Goal: Task Accomplishment & Management: Manage account settings

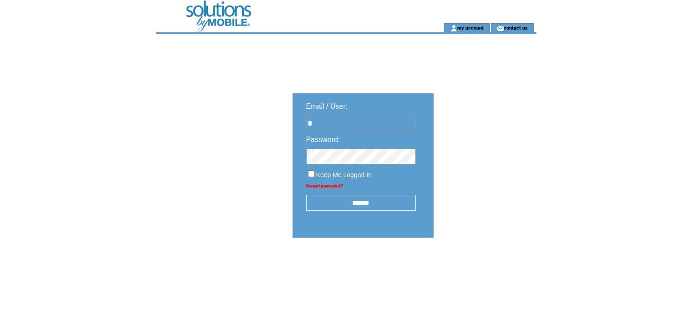
type input "**********"
click at [367, 204] on input "******" at bounding box center [361, 203] width 110 height 16
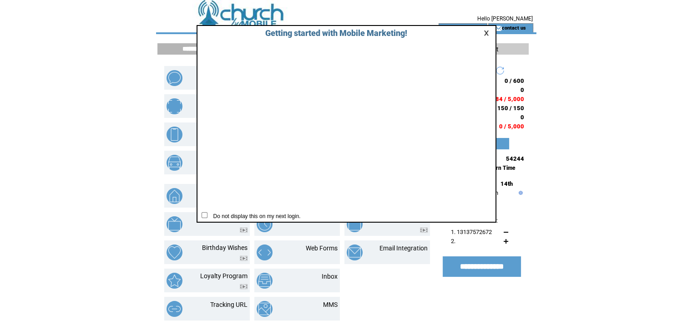
click at [485, 32] on link at bounding box center [488, 33] width 8 height 6
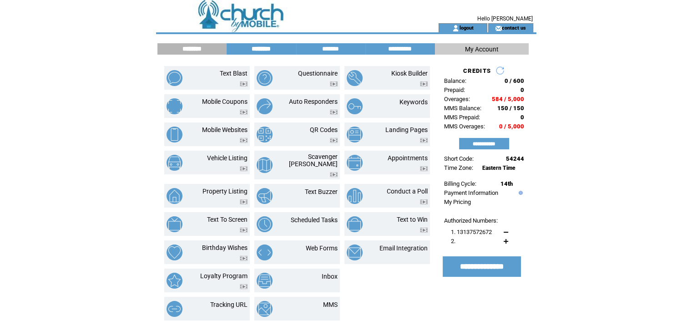
click at [266, 49] on input "********" at bounding box center [261, 49] width 68 height 8
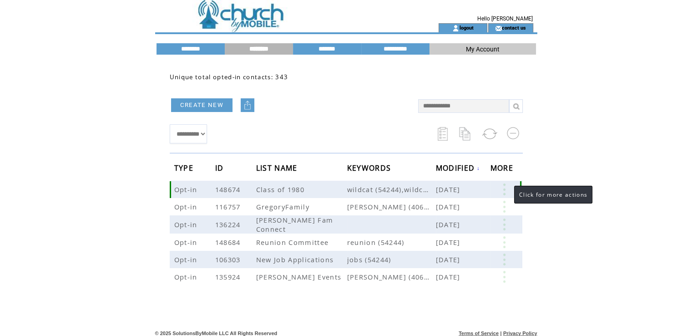
click at [505, 191] on link at bounding box center [504, 189] width 27 height 12
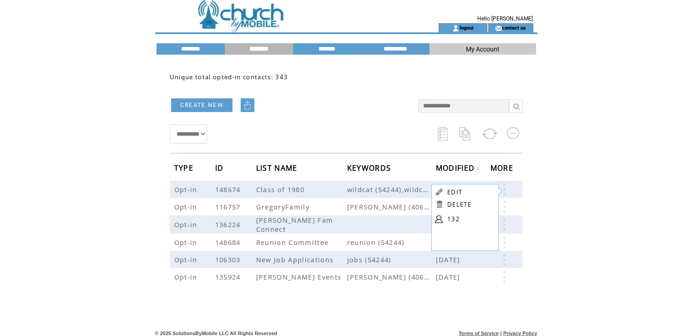
click at [455, 217] on link "132" at bounding box center [470, 219] width 46 height 14
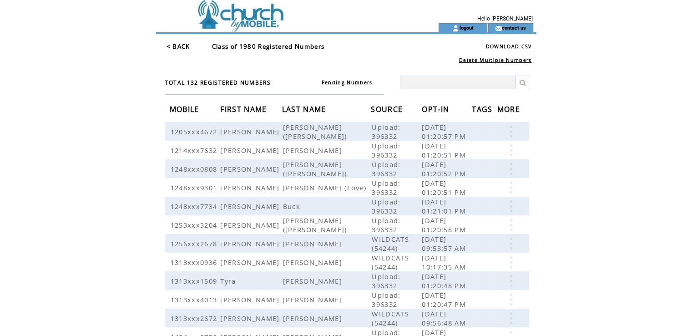
click at [301, 107] on span "LAST NAME" at bounding box center [305, 110] width 46 height 17
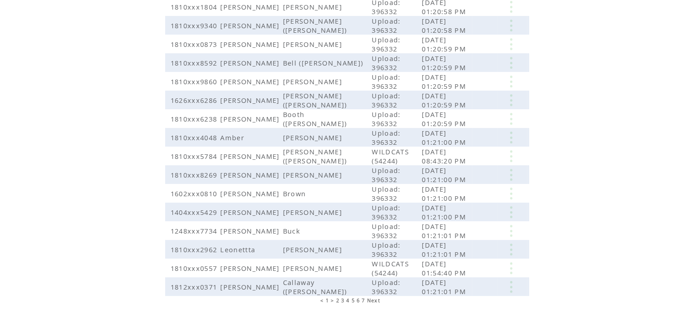
scroll to position [181, 0]
click at [358, 297] on span "6" at bounding box center [358, 300] width 3 height 6
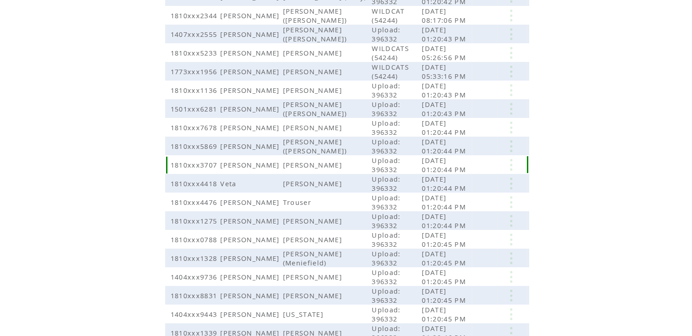
scroll to position [181, 0]
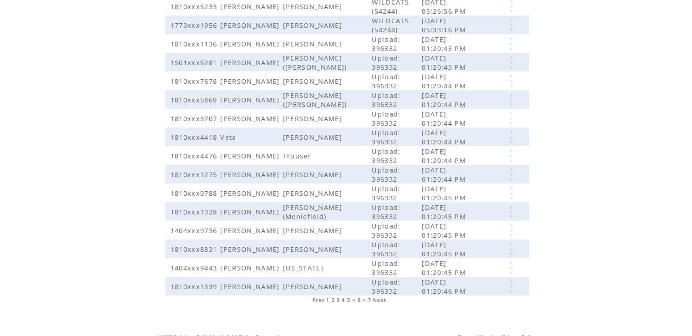
click at [347, 297] on span "5" at bounding box center [348, 300] width 3 height 6
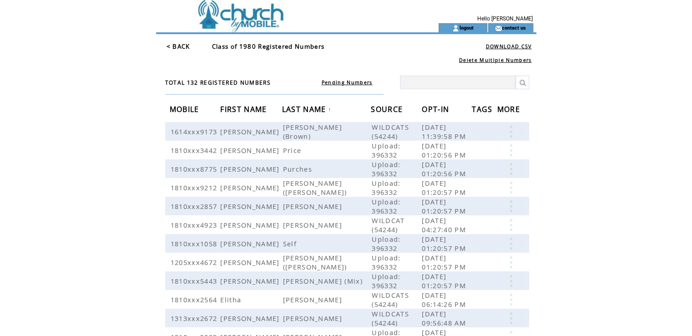
click at [248, 105] on span "FIRST NAME" at bounding box center [244, 110] width 49 height 17
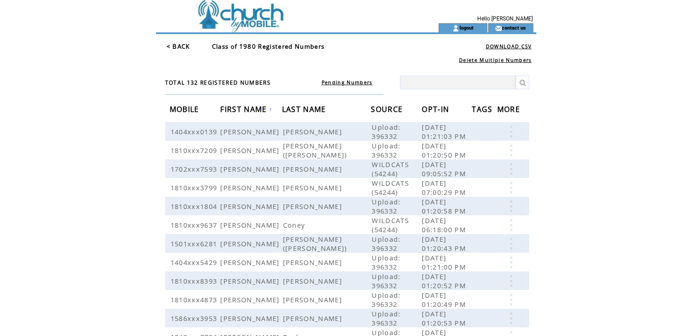
click at [313, 108] on span "LAST NAME" at bounding box center [305, 110] width 46 height 17
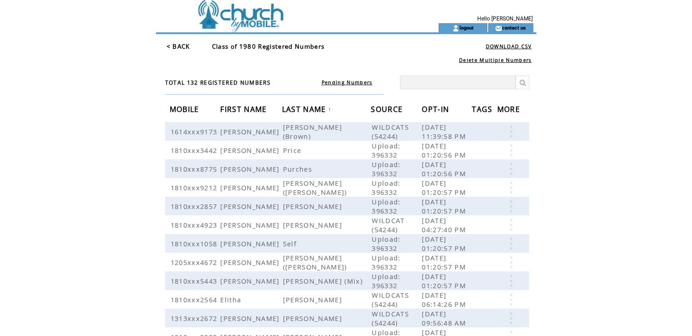
click at [293, 109] on span "LAST NAME" at bounding box center [305, 110] width 46 height 17
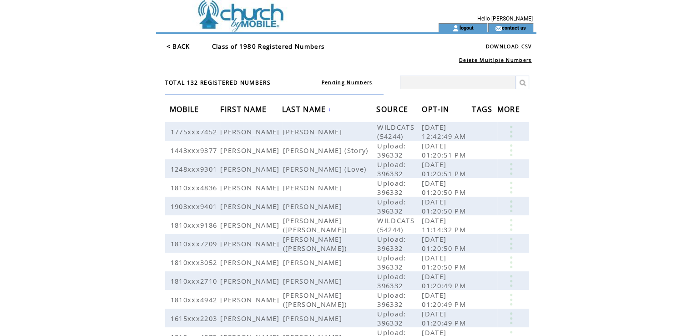
click at [293, 109] on span "LAST NAME" at bounding box center [305, 110] width 46 height 17
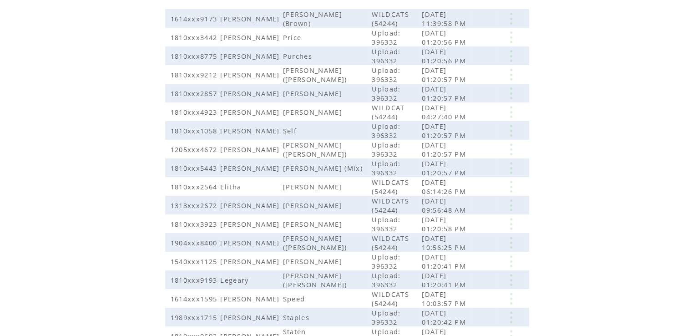
scroll to position [181, 0]
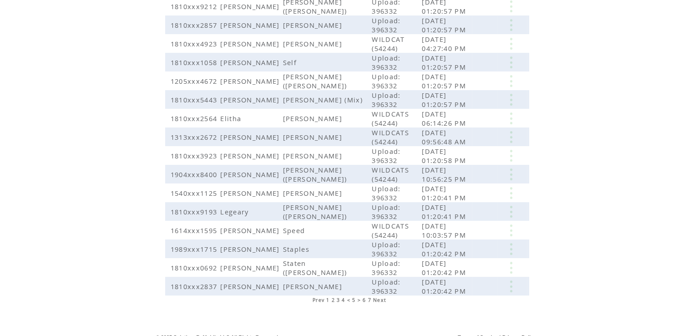
click at [330, 297] on span "1" at bounding box center [327, 300] width 3 height 6
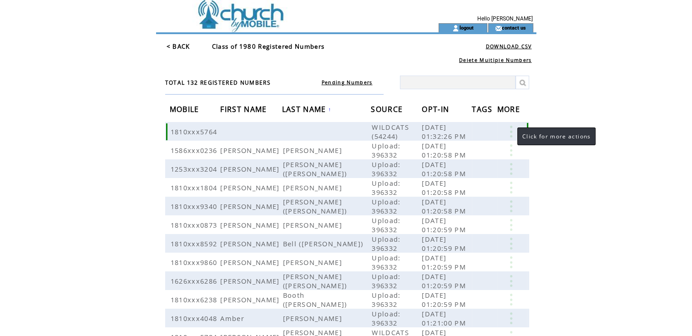
click at [508, 133] on link at bounding box center [510, 132] width 27 height 12
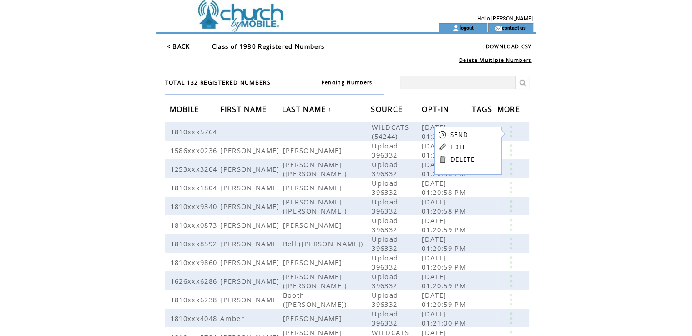
click at [451, 147] on link "EDIT" at bounding box center [458, 147] width 15 height 8
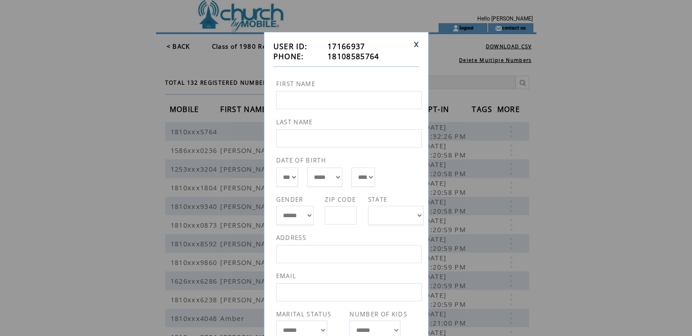
click at [288, 102] on input "text" at bounding box center [349, 100] width 146 height 18
type input "******"
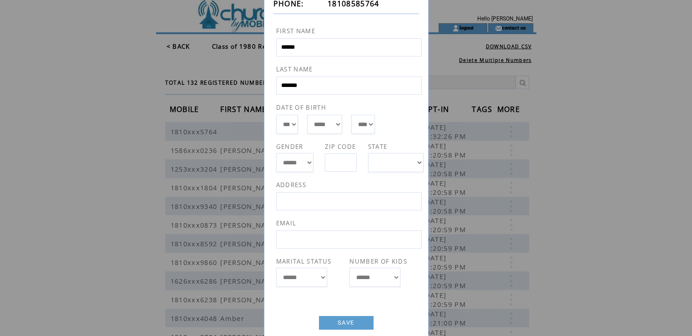
scroll to position [71, 0]
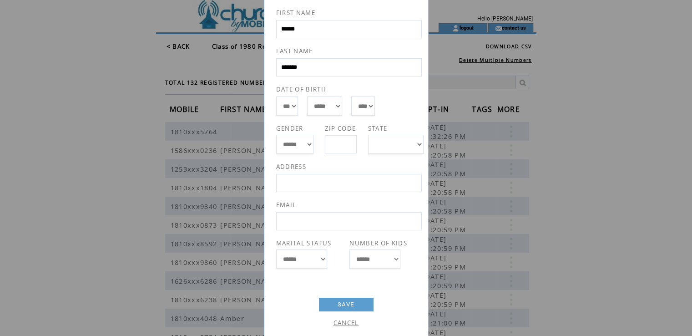
type input "*******"
click at [343, 303] on link "SAVE" at bounding box center [346, 305] width 55 height 14
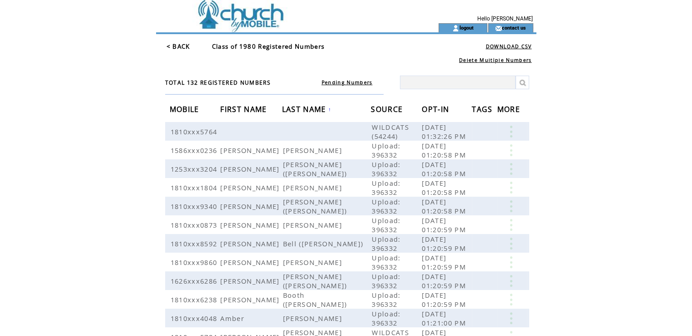
click at [179, 43] on link "< BACK" at bounding box center [179, 46] width 24 height 8
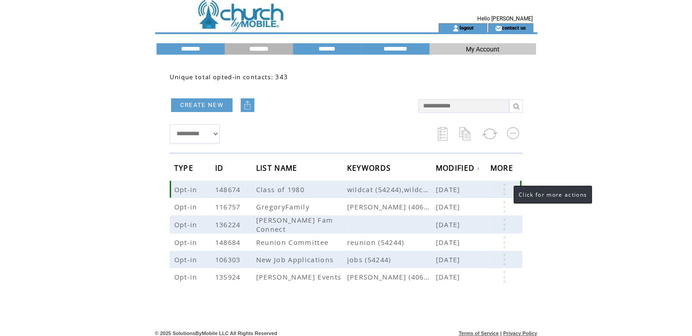
click at [505, 192] on link at bounding box center [504, 189] width 27 height 12
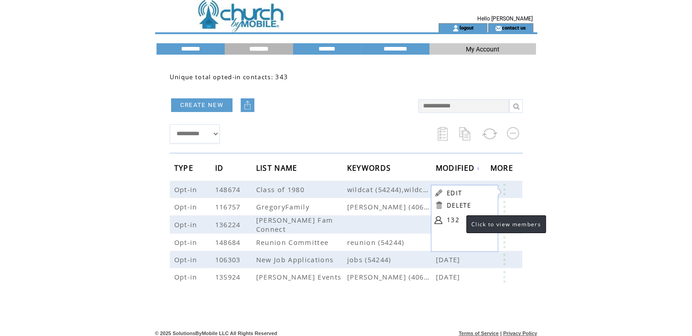
click at [457, 222] on link "132" at bounding box center [470, 220] width 46 height 14
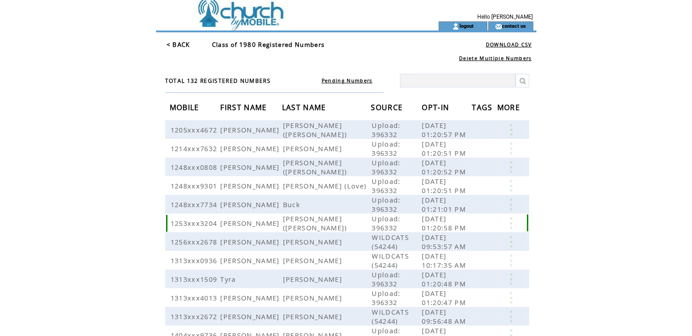
scroll to position [2, 0]
click at [294, 105] on span "LAST NAME" at bounding box center [305, 108] width 46 height 17
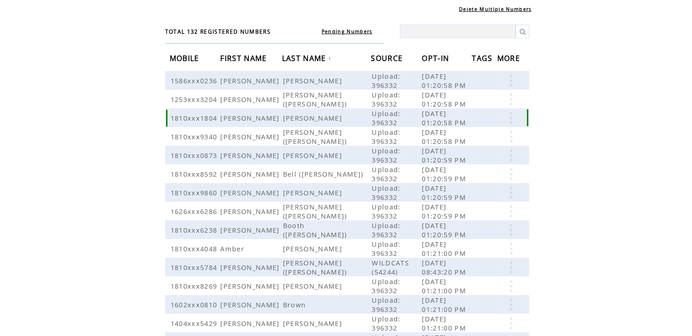
scroll to position [181, 0]
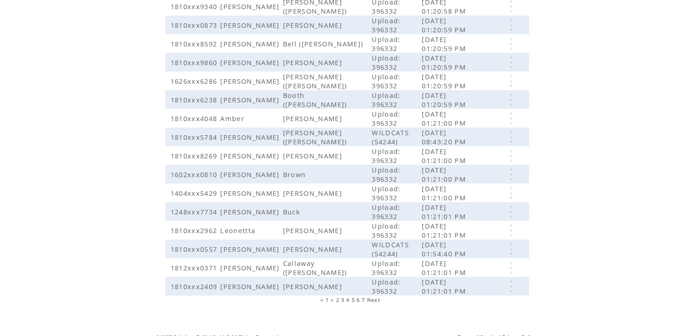
click at [353, 297] on span "5" at bounding box center [353, 300] width 3 height 6
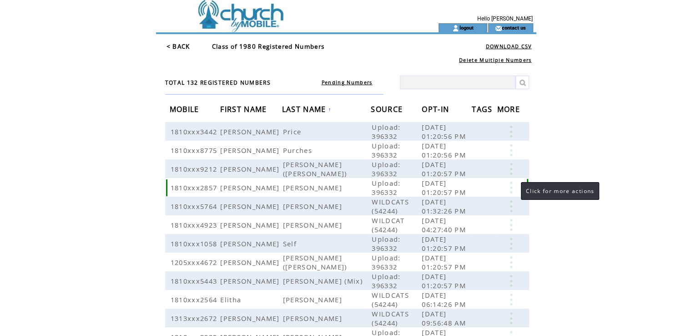
click at [511, 186] on link at bounding box center [510, 188] width 27 height 12
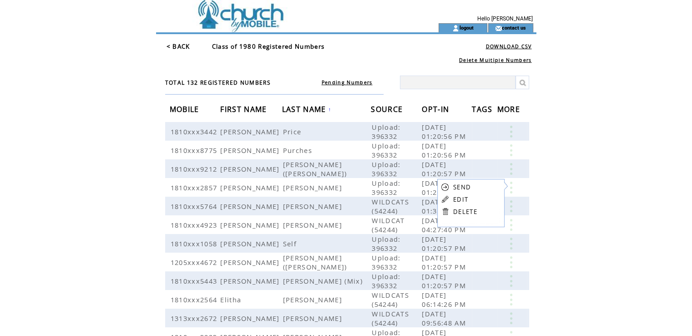
click at [468, 210] on link "DELETE" at bounding box center [465, 212] width 24 height 8
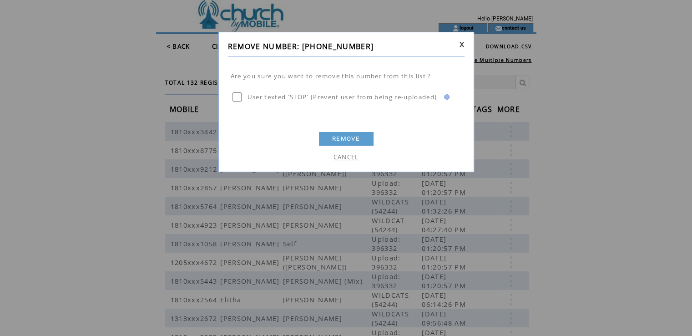
click at [353, 140] on link "REMOVE" at bounding box center [346, 139] width 55 height 14
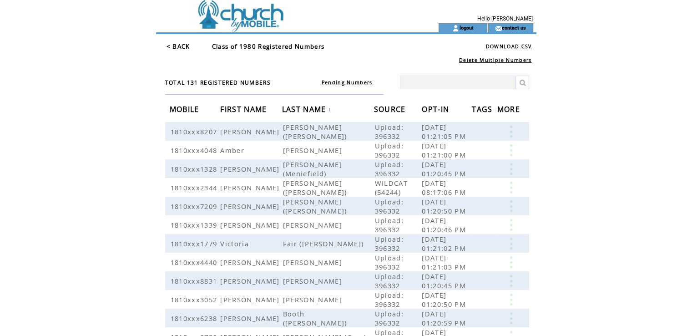
click at [243, 108] on span "FIRST NAME" at bounding box center [244, 110] width 49 height 17
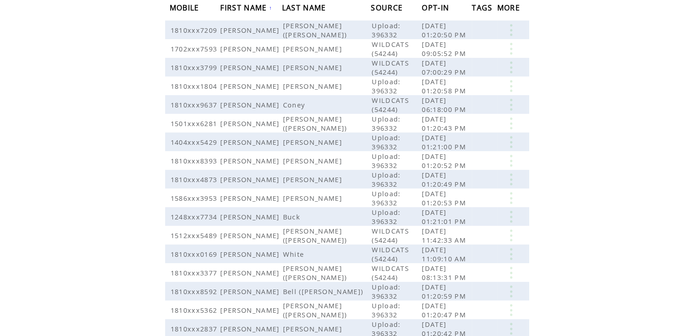
scroll to position [181, 0]
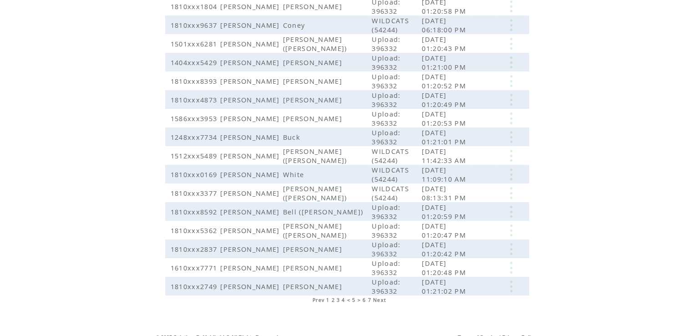
click at [343, 297] on span "4" at bounding box center [343, 300] width 3 height 6
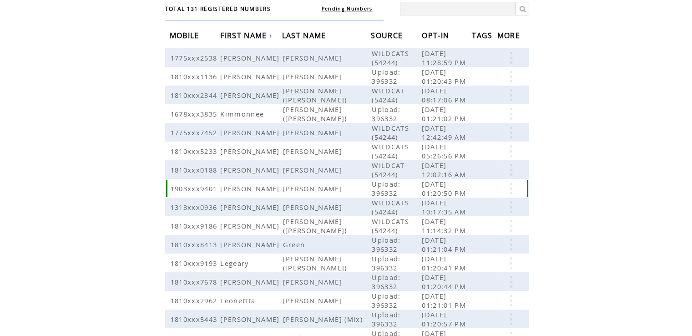
scroll to position [69, 0]
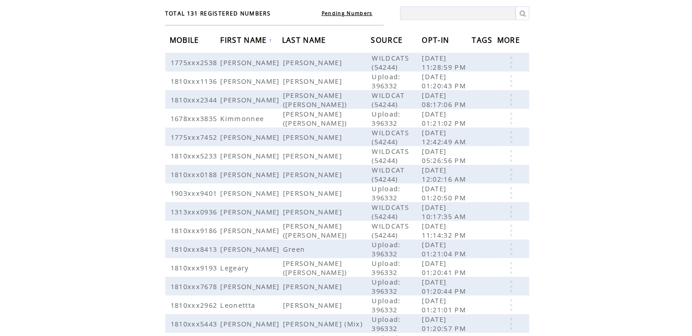
click at [286, 42] on span "LAST NAME" at bounding box center [305, 41] width 46 height 17
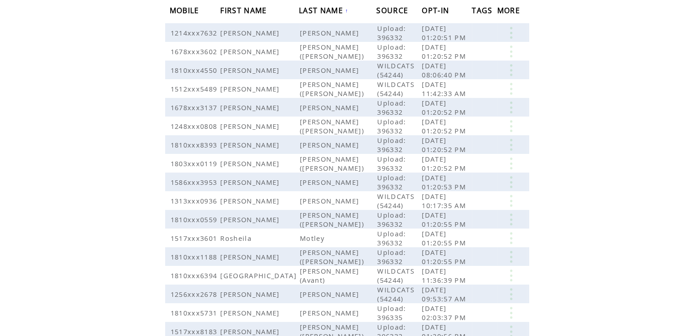
scroll to position [181, 0]
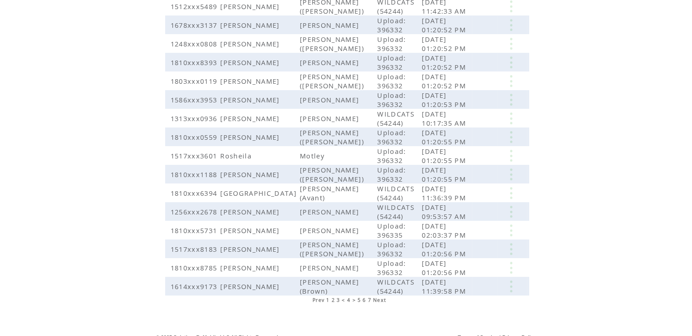
click at [333, 297] on span "2" at bounding box center [332, 300] width 3 height 6
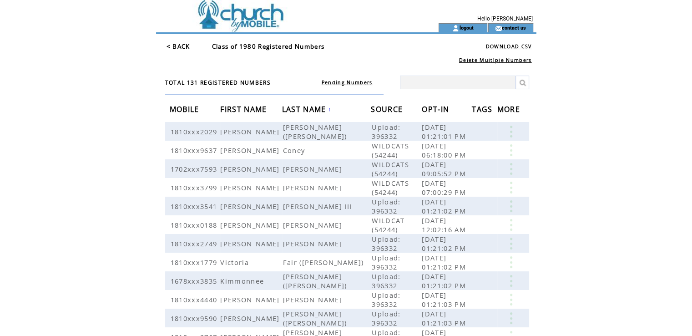
click at [243, 109] on span "FIRST NAME" at bounding box center [244, 110] width 49 height 17
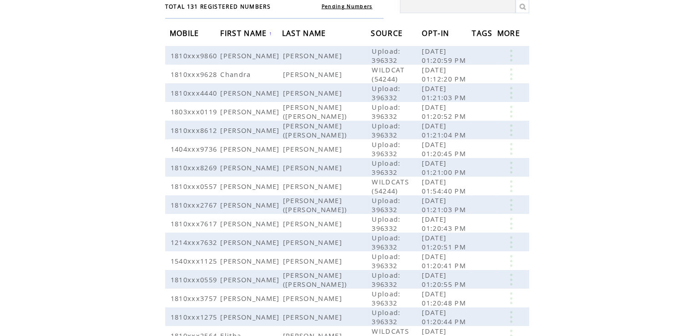
scroll to position [76, 0]
